Goal: Find specific page/section: Find specific page/section

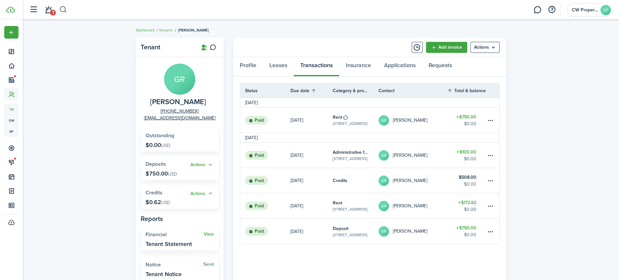
click at [66, 9] on button "button" at bounding box center [63, 9] width 8 height 11
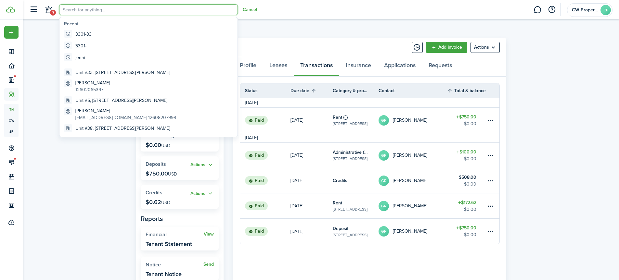
click at [86, 8] on input "search" at bounding box center [148, 9] width 179 height 11
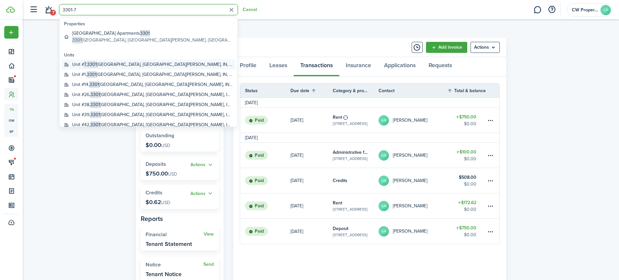
type input "3301-7"
click at [100, 64] on global-search-item-title "Unit # 7 , [STREET_ADDRESS][PERSON_NAME]" at bounding box center [152, 64] width 161 height 7
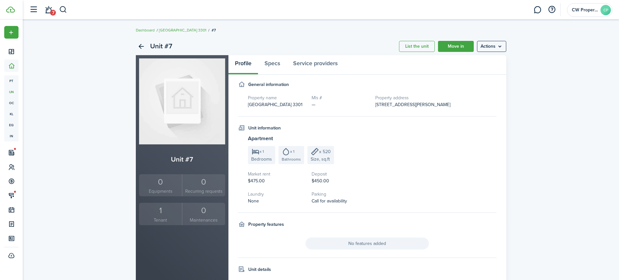
click at [156, 217] on small "Tenant" at bounding box center [161, 220] width 40 height 7
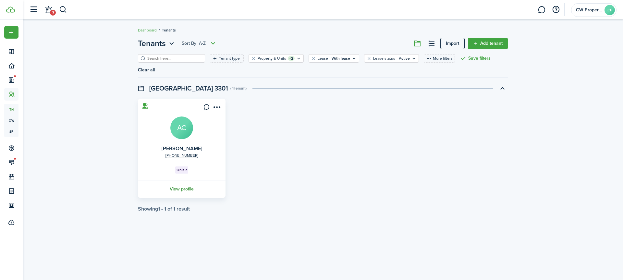
click at [188, 180] on link "View profile" at bounding box center [182, 189] width 90 height 18
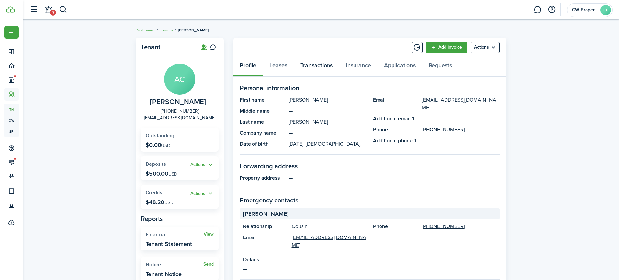
click at [322, 66] on link "Transactions" at bounding box center [316, 66] width 45 height 19
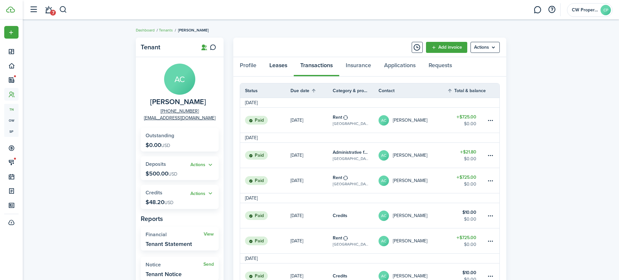
click at [273, 66] on link "Leases" at bounding box center [278, 66] width 31 height 19
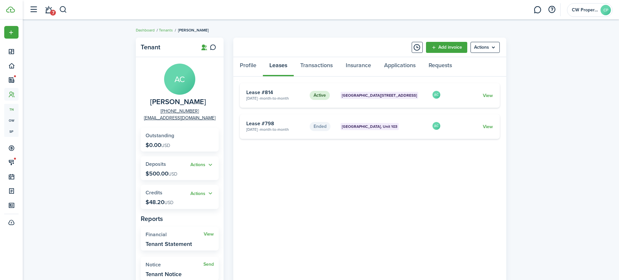
click at [78, 68] on div "Tenant AC [PERSON_NAME] [PHONE_NUMBER] [EMAIL_ADDRESS][DOMAIN_NAME] Outstanding…" at bounding box center [321, 206] width 596 height 344
